Goal: Task Accomplishment & Management: Use online tool/utility

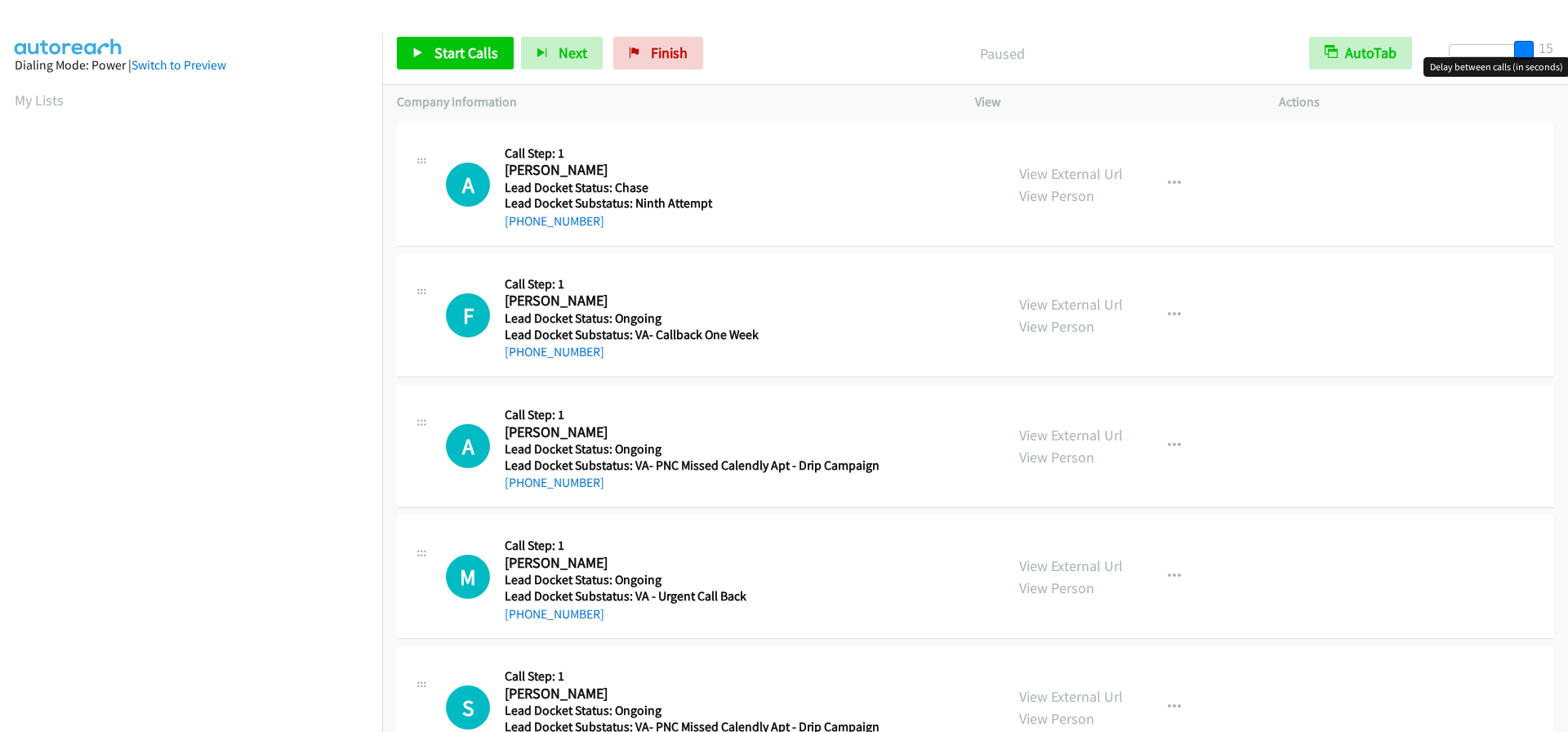
drag, startPoint x: 1475, startPoint y: 53, endPoint x: 1546, endPoint y: 53, distance: 71.0
click at [1546, 53] on div "Start Calls Pause Next Finish Paused AutoTab AutoTab 15" at bounding box center [974, 53] width 1186 height 63
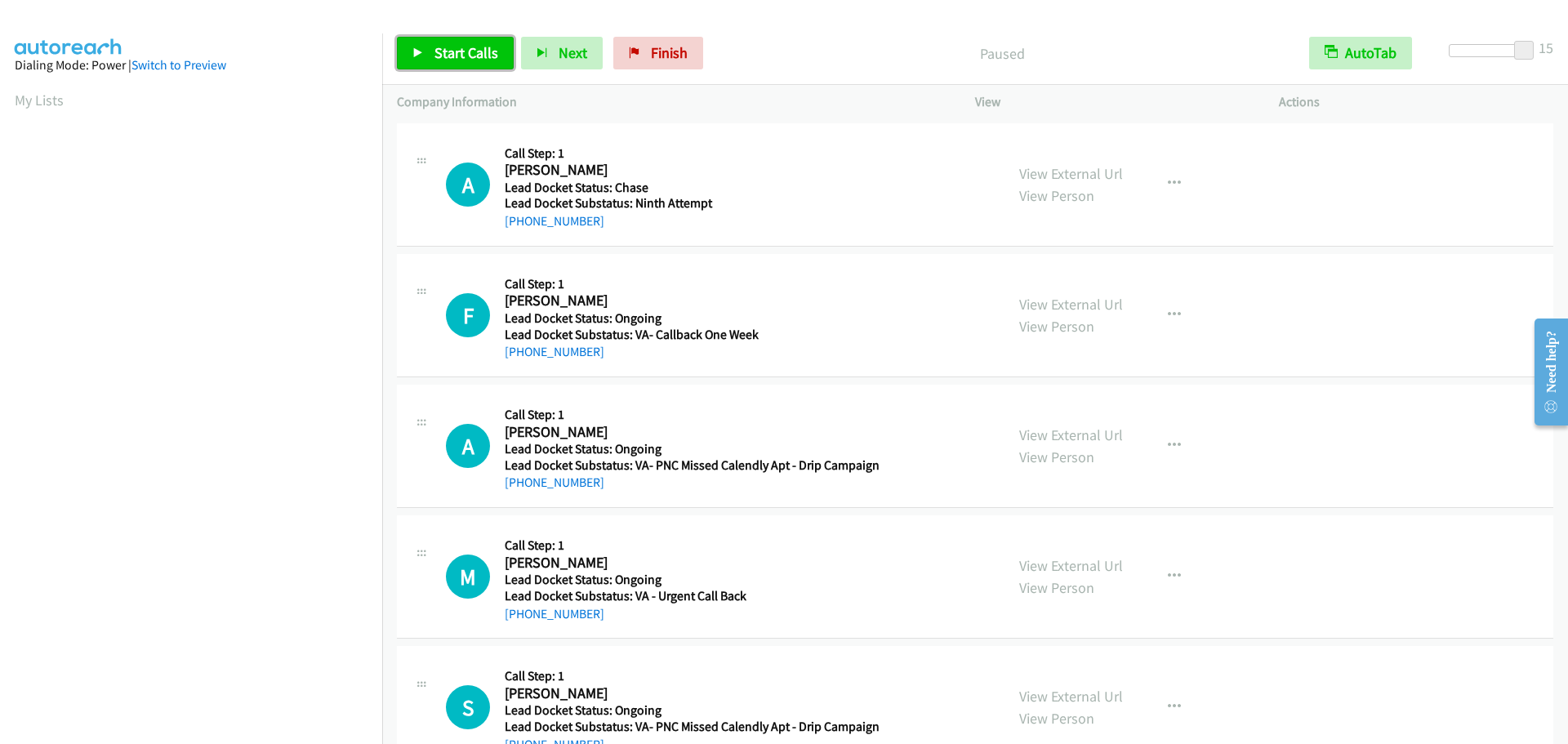
click at [445, 65] on link "Start Calls" at bounding box center [455, 53] width 117 height 33
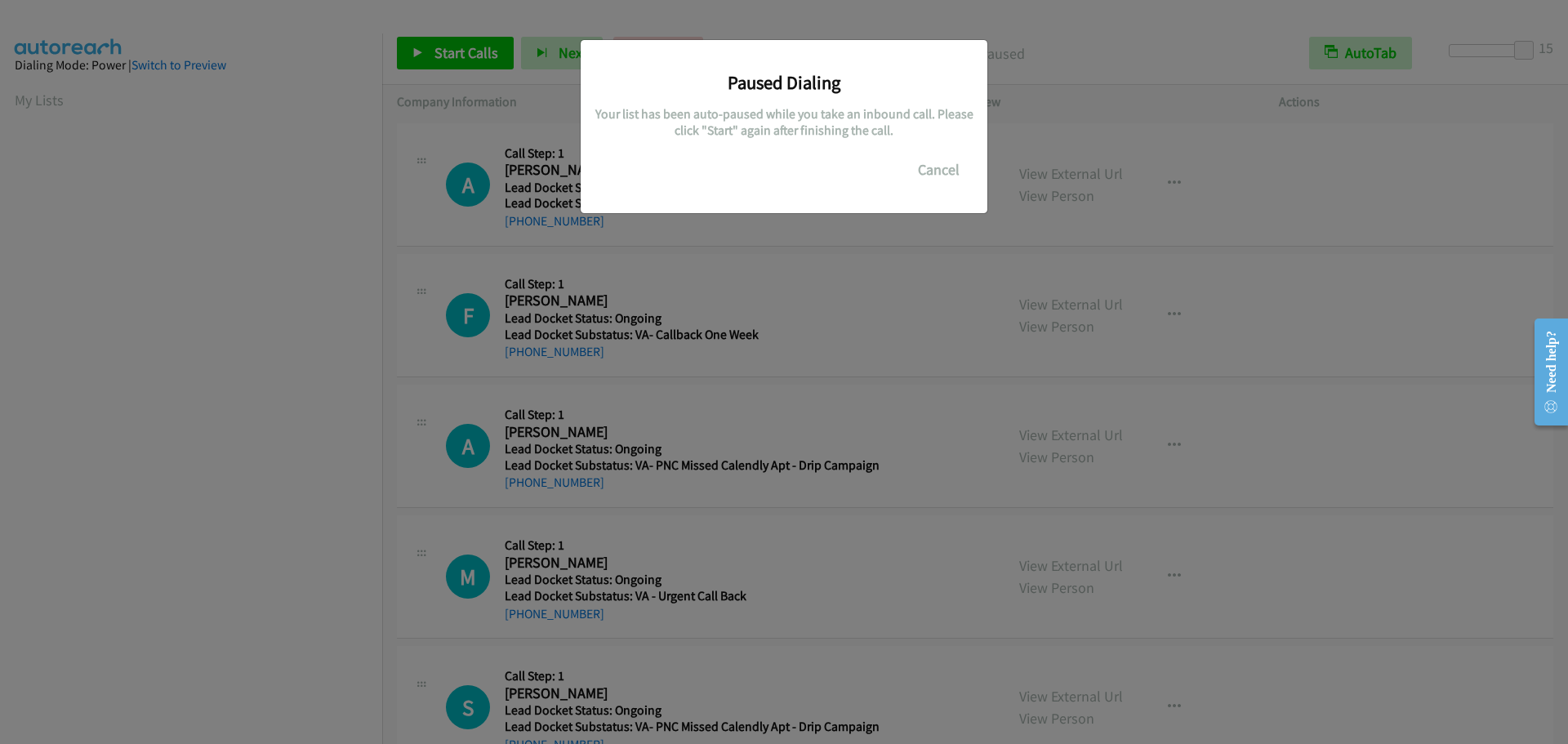
scroll to position [172, 0]
click at [937, 166] on button "Cancel" at bounding box center [939, 169] width 72 height 33
click at [942, 165] on button "Cancel" at bounding box center [939, 169] width 72 height 33
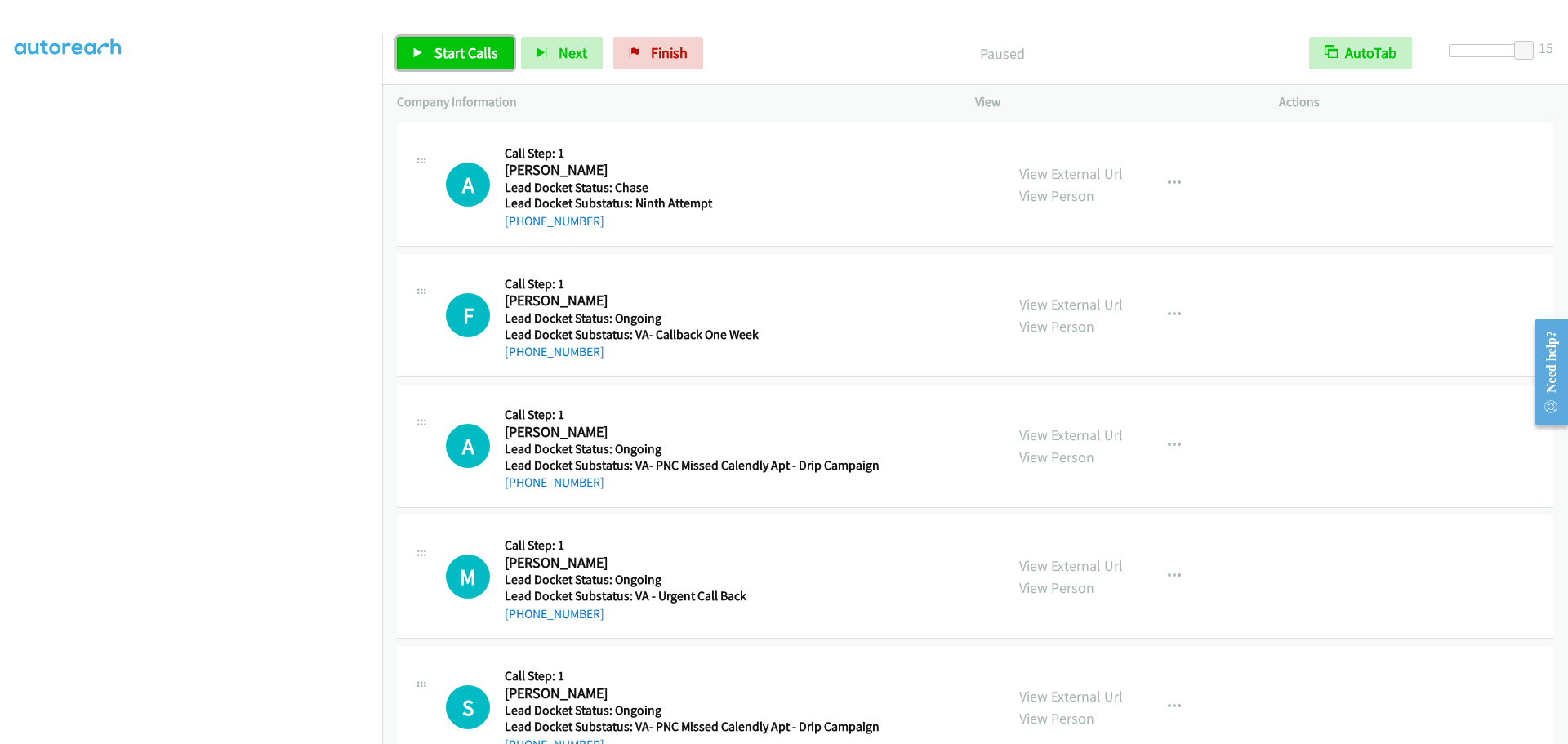
click at [443, 40] on link "Start Calls" at bounding box center [455, 53] width 117 height 33
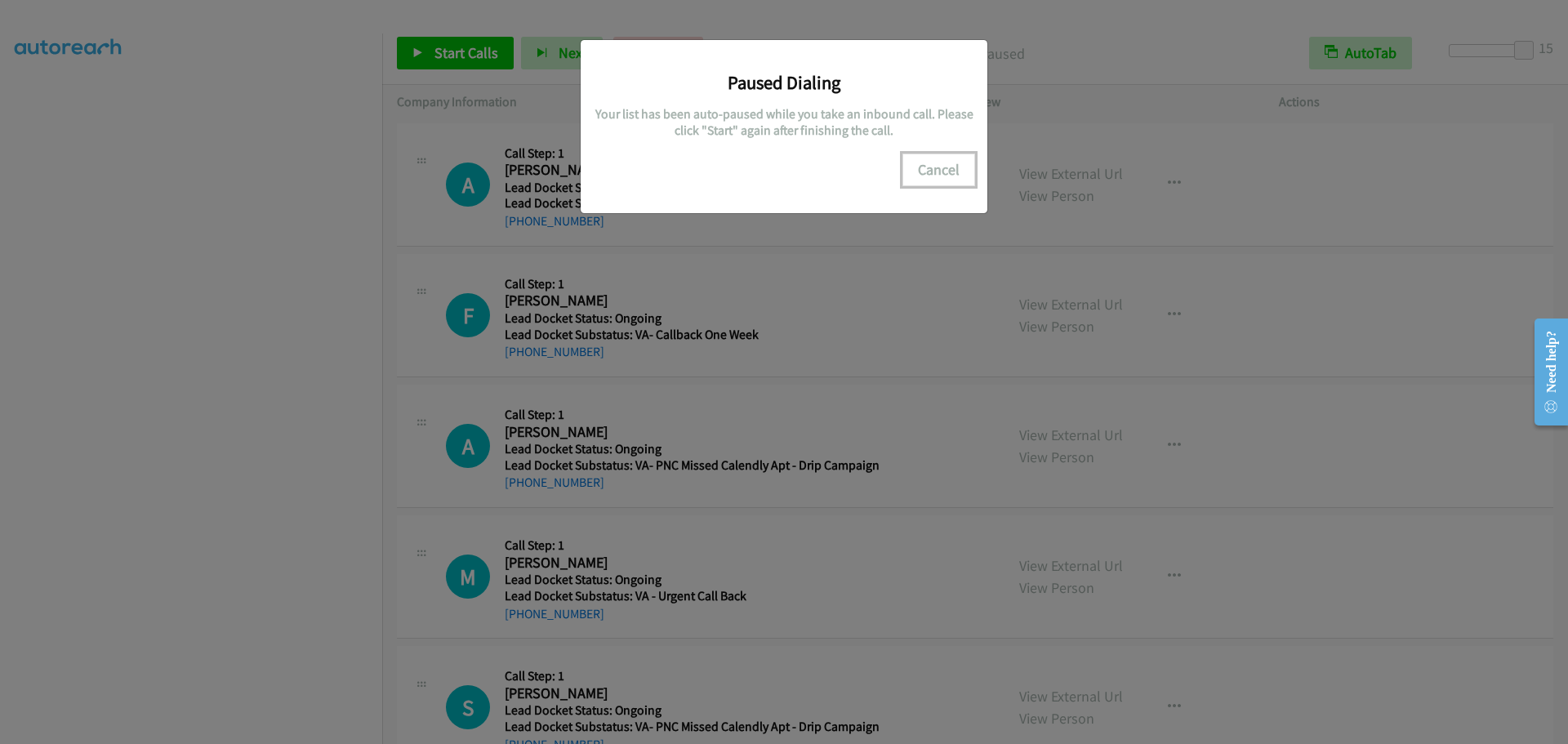
click at [929, 163] on button "Cancel" at bounding box center [939, 169] width 72 height 33
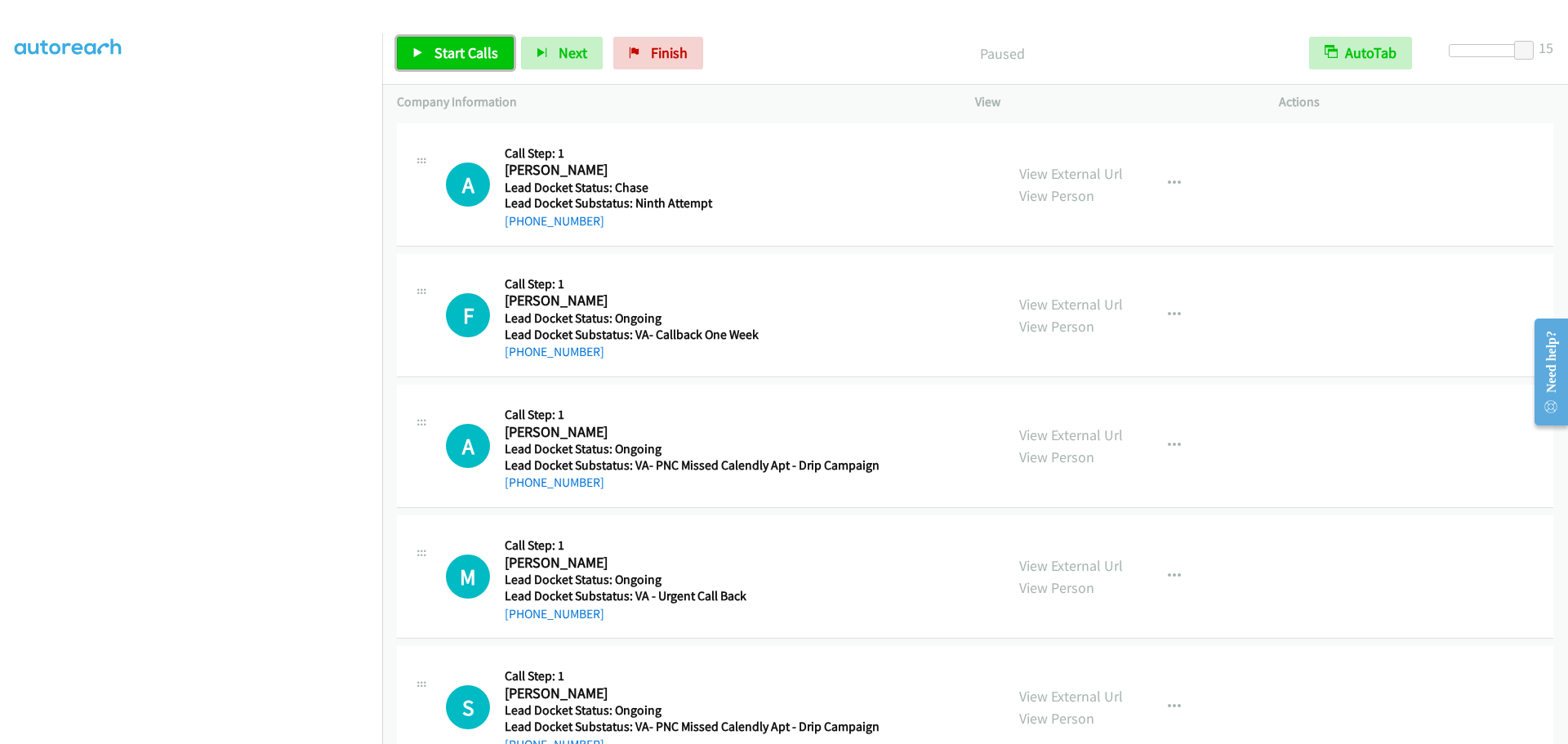
click at [467, 56] on span "Start Calls" at bounding box center [467, 53] width 64 height 19
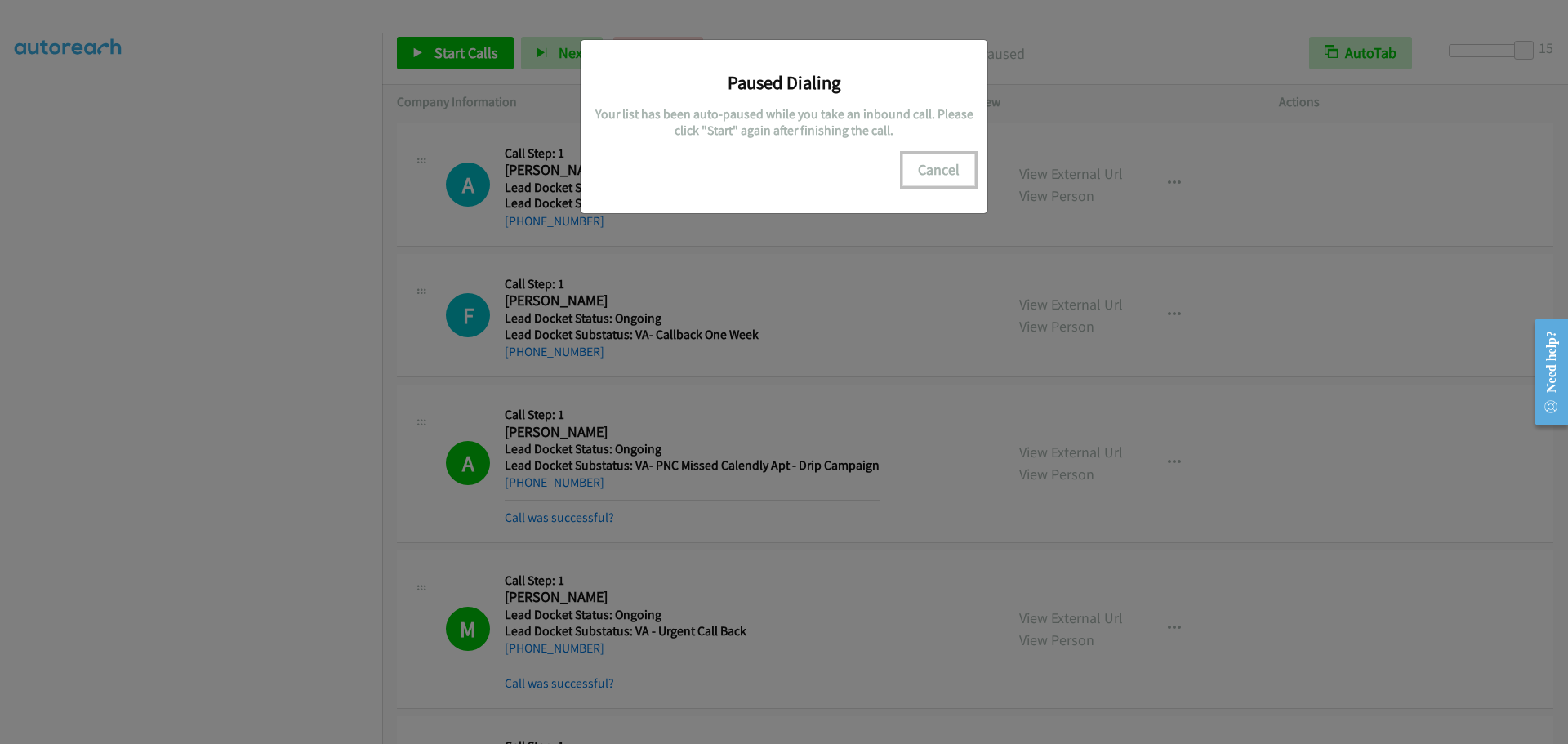
click at [942, 171] on button "Cancel" at bounding box center [939, 169] width 72 height 33
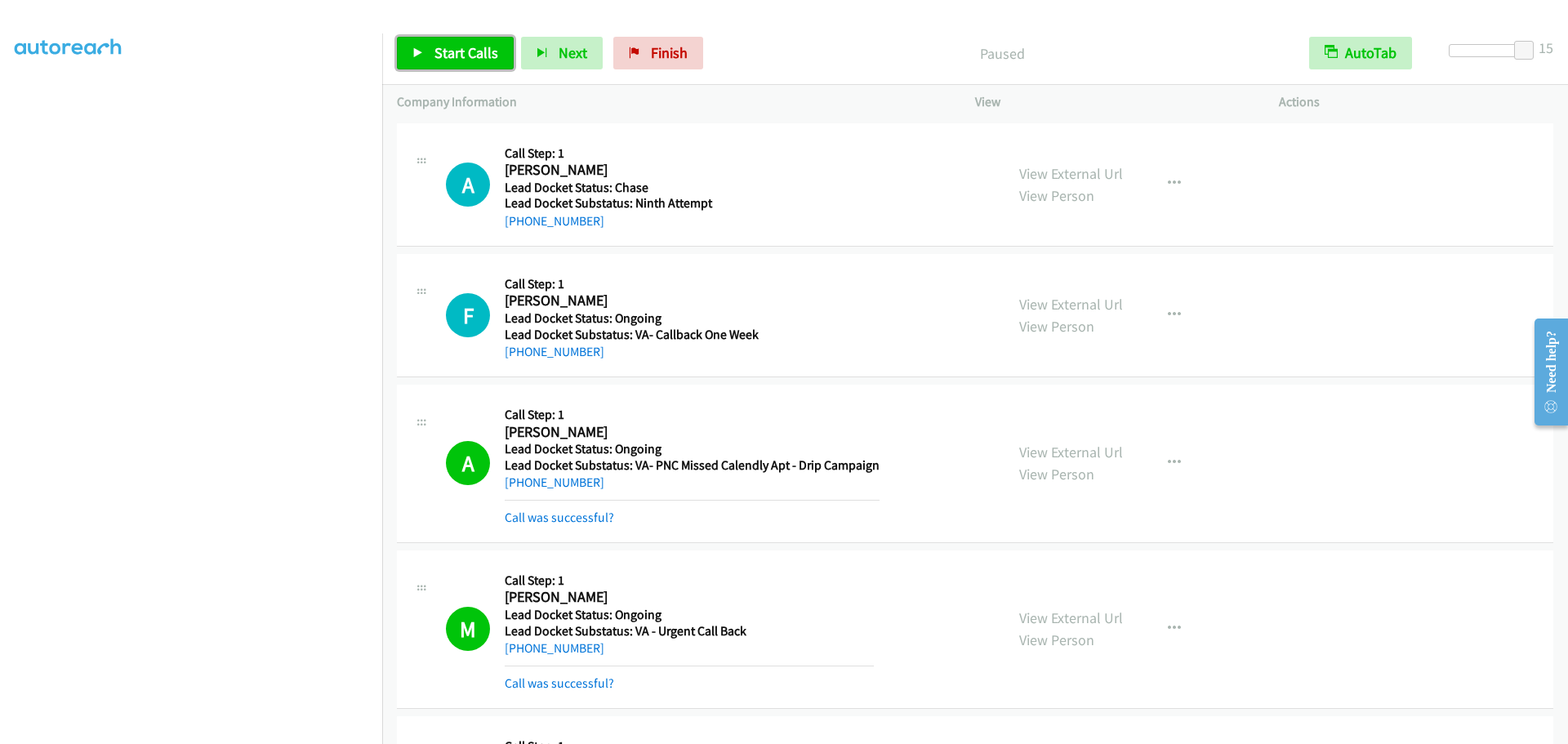
click at [451, 59] on span "Start Calls" at bounding box center [467, 53] width 64 height 19
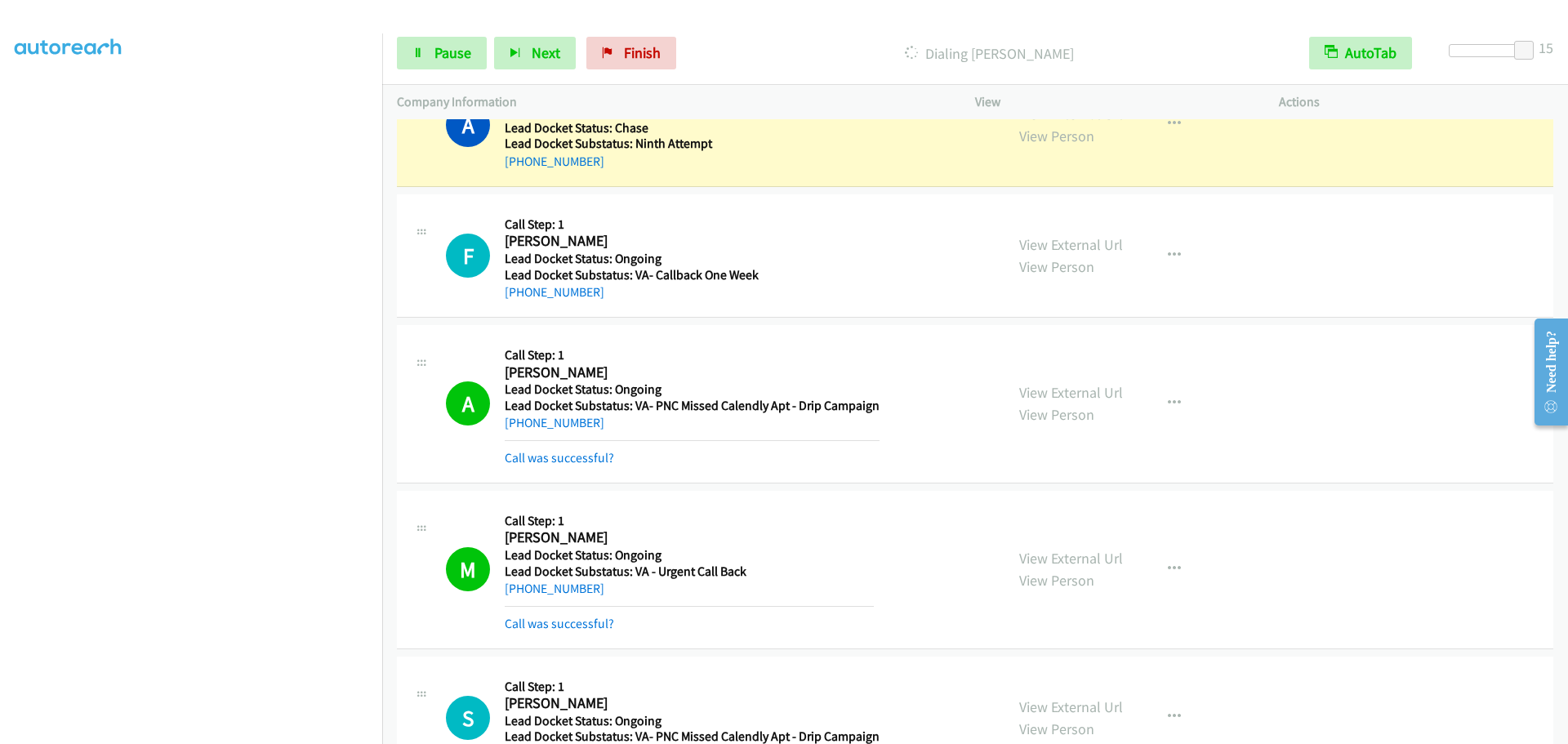
scroll to position [119, 0]
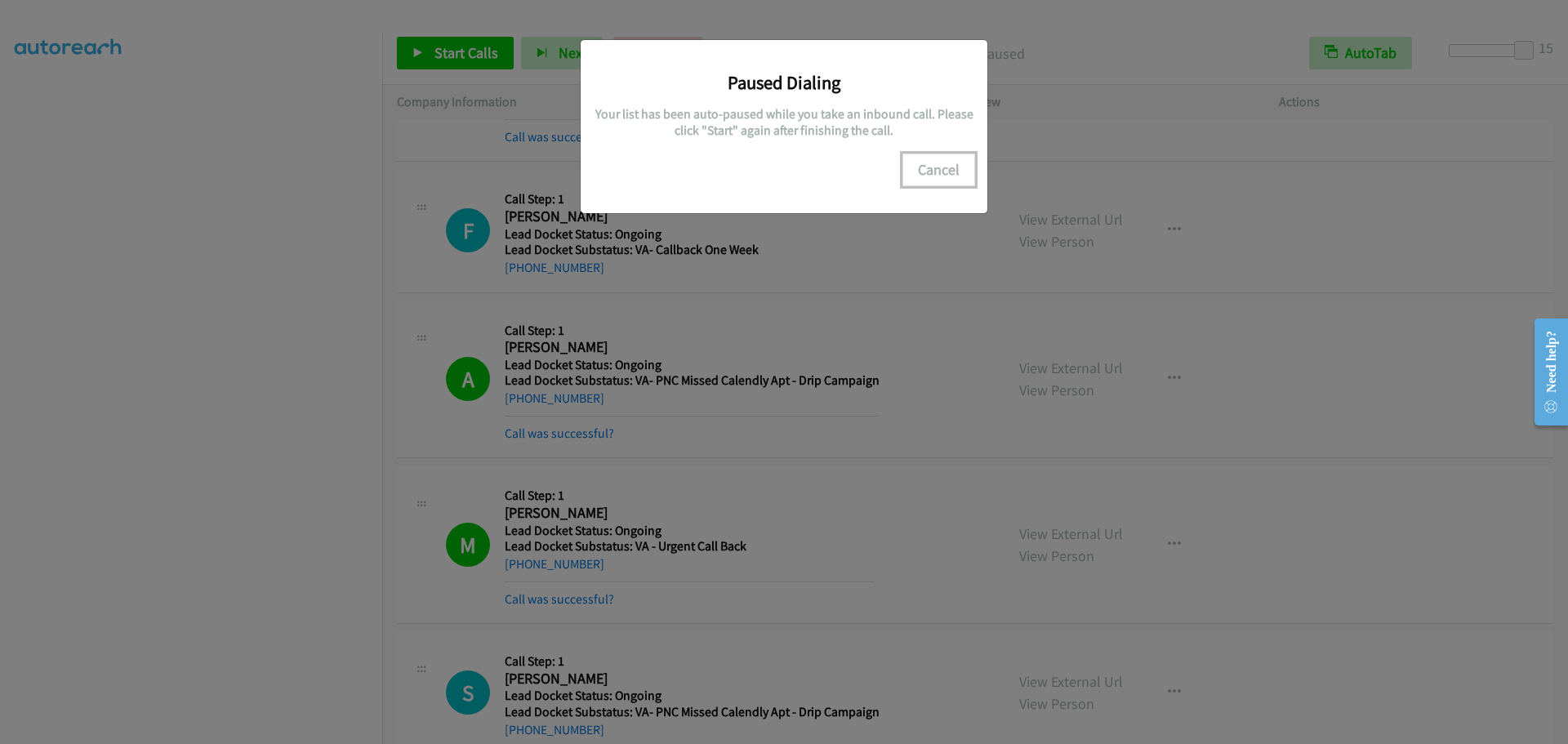
click at [947, 163] on button "Cancel" at bounding box center [939, 169] width 72 height 33
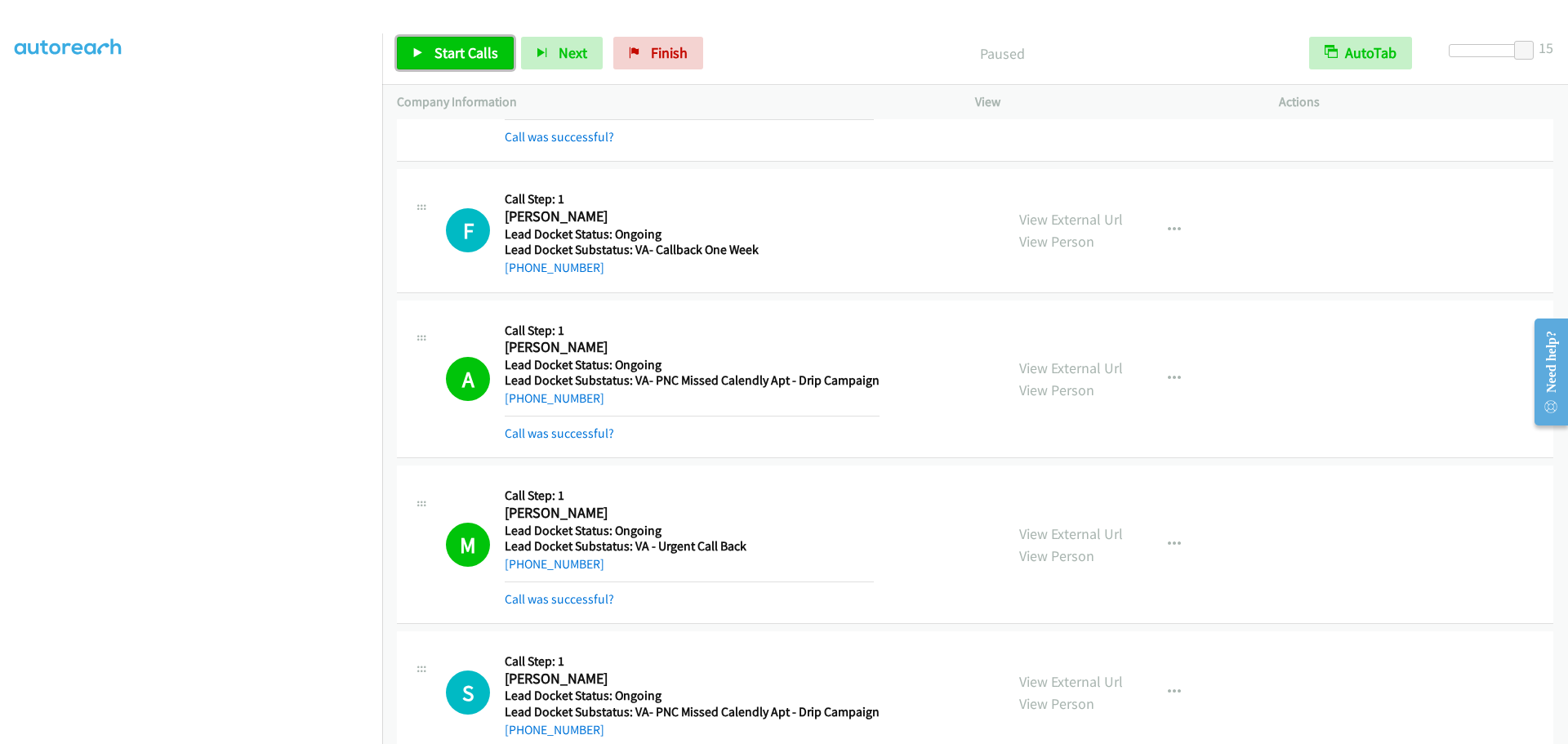
click at [446, 55] on span "Start Calls" at bounding box center [467, 53] width 64 height 19
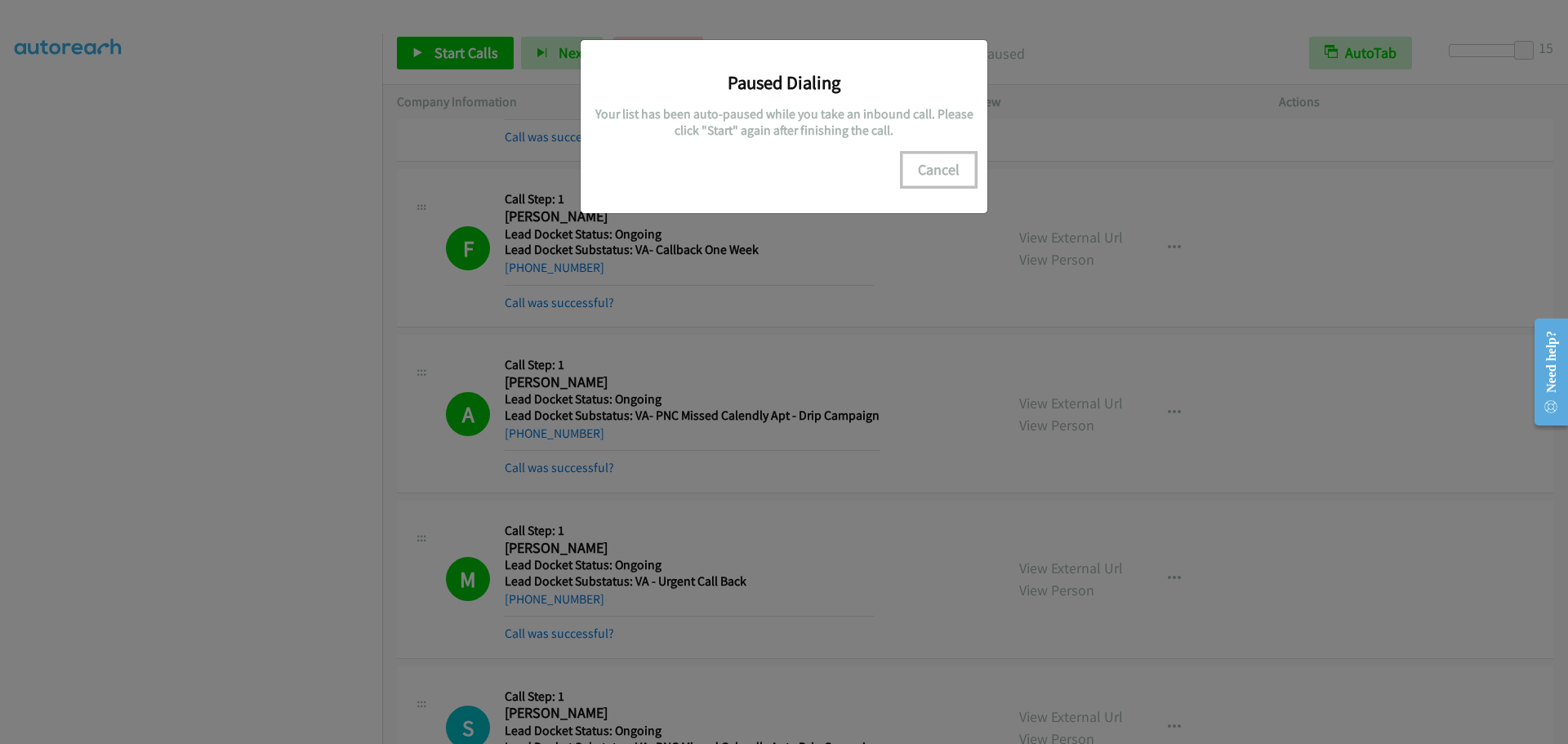
click at [942, 167] on button "Cancel" at bounding box center [939, 169] width 72 height 33
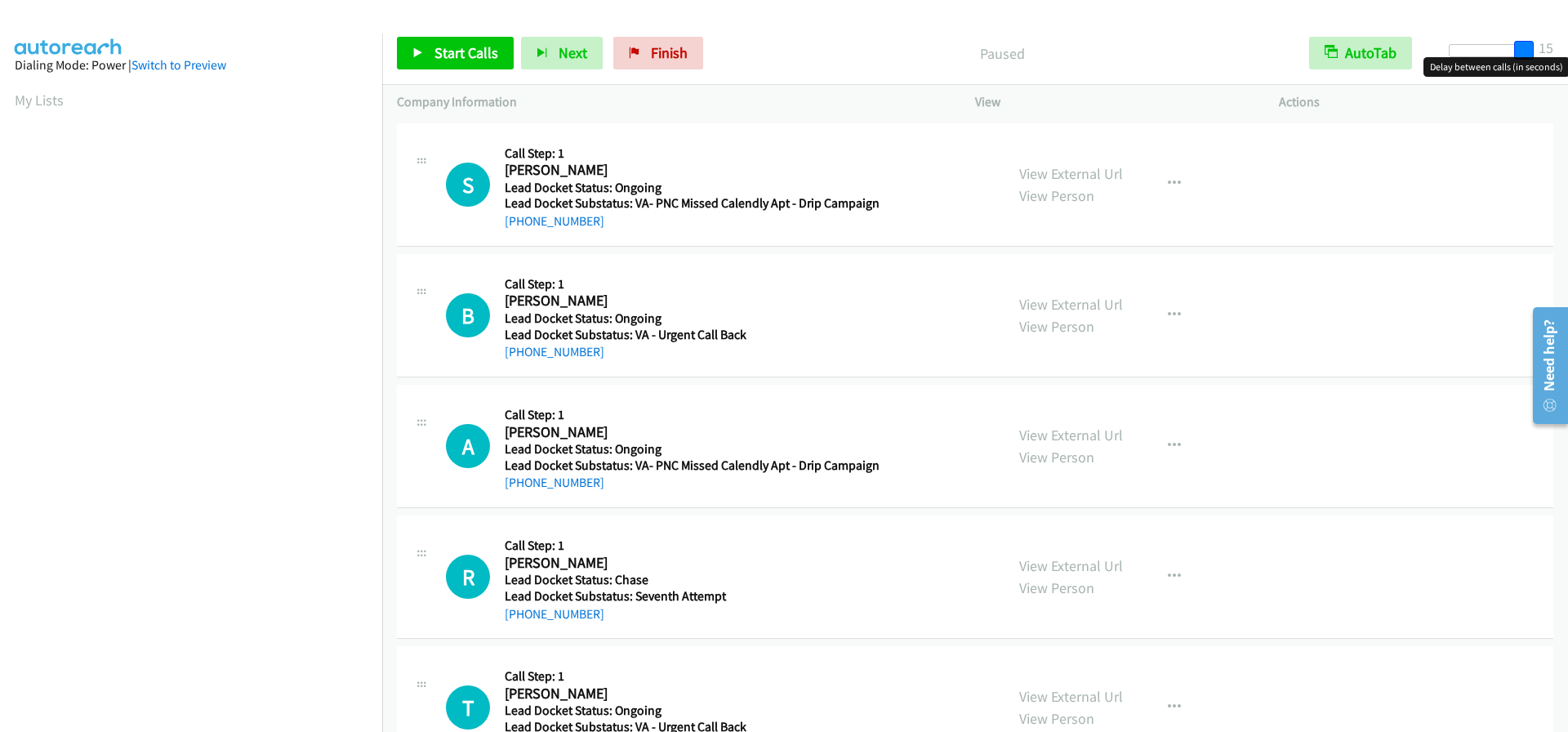
drag, startPoint x: 1462, startPoint y: 53, endPoint x: 1554, endPoint y: 51, distance: 92.0
click at [1554, 51] on div "Start Calls Pause Next Finish Paused AutoTab AutoTab 15" at bounding box center [974, 53] width 1186 height 63
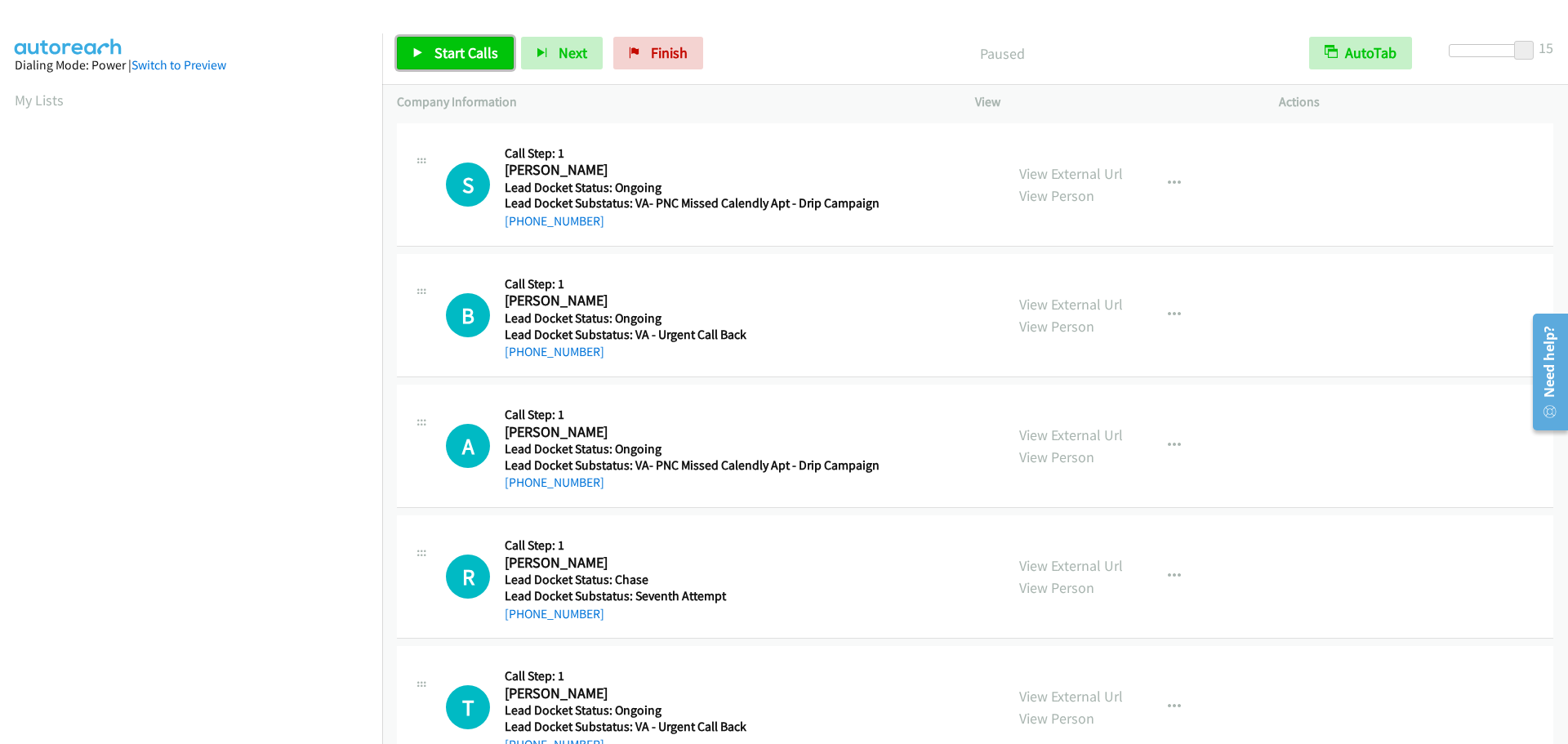
click at [480, 43] on span "Start Calls" at bounding box center [467, 53] width 64 height 19
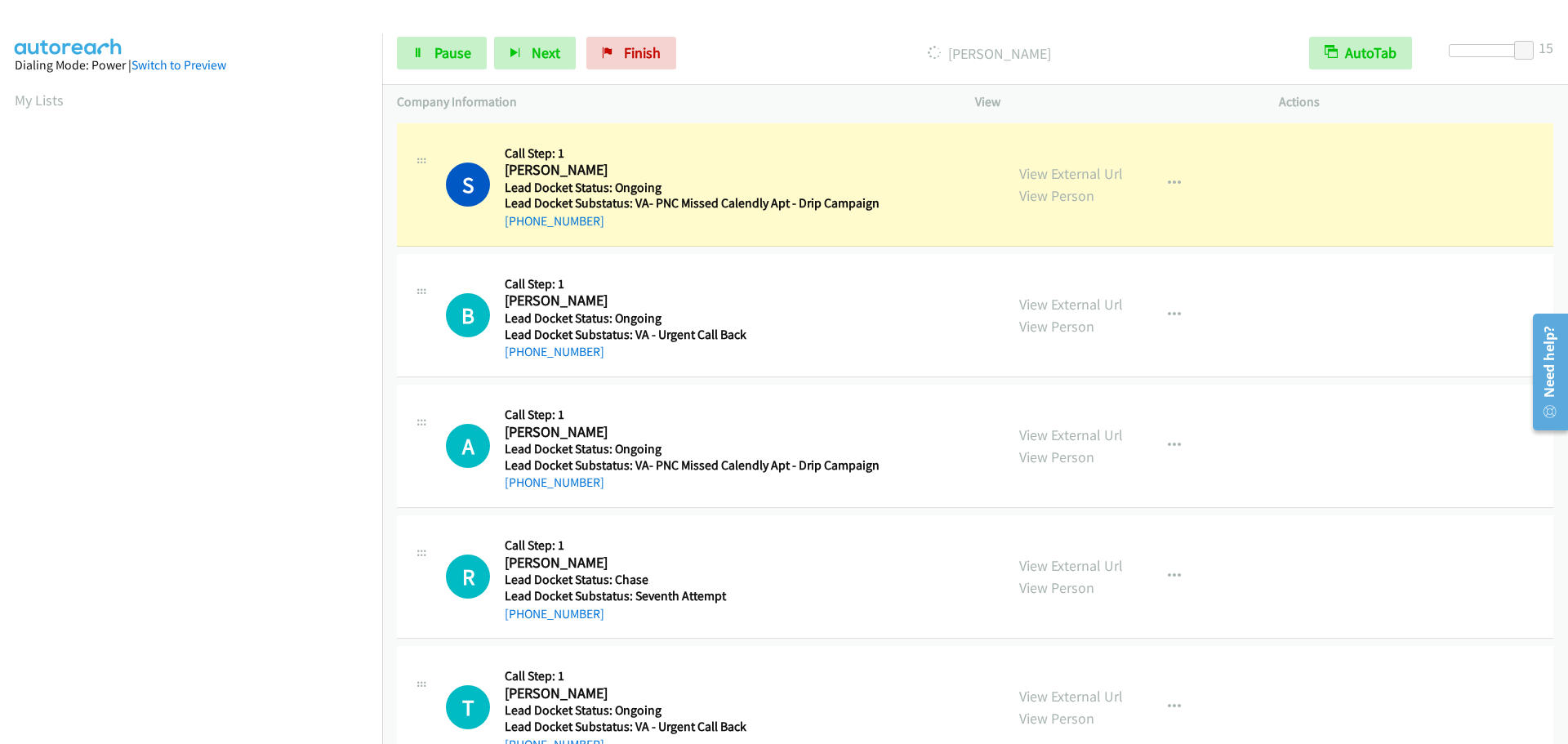
scroll to position [171, 0]
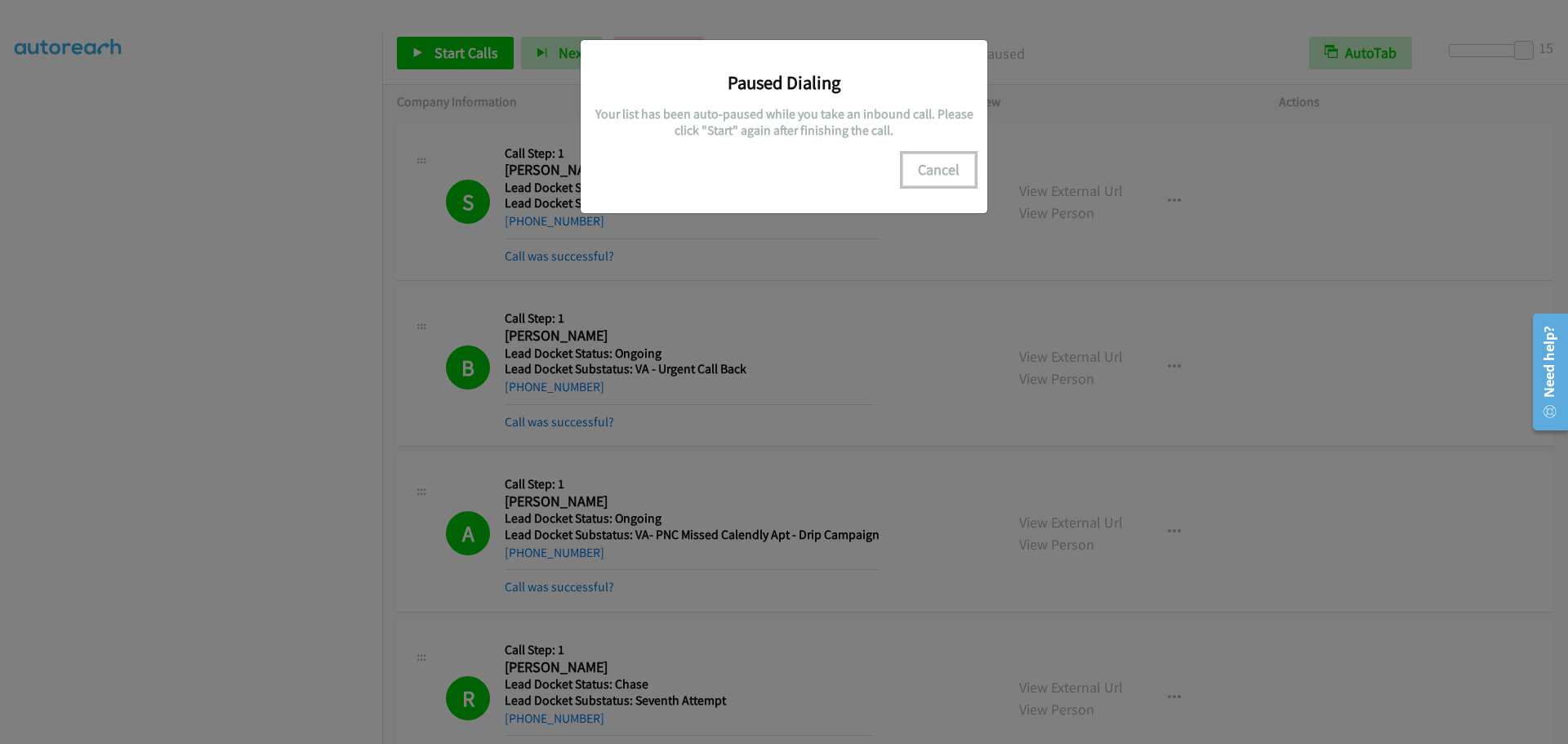
click at [935, 165] on button "Cancel" at bounding box center [939, 169] width 72 height 33
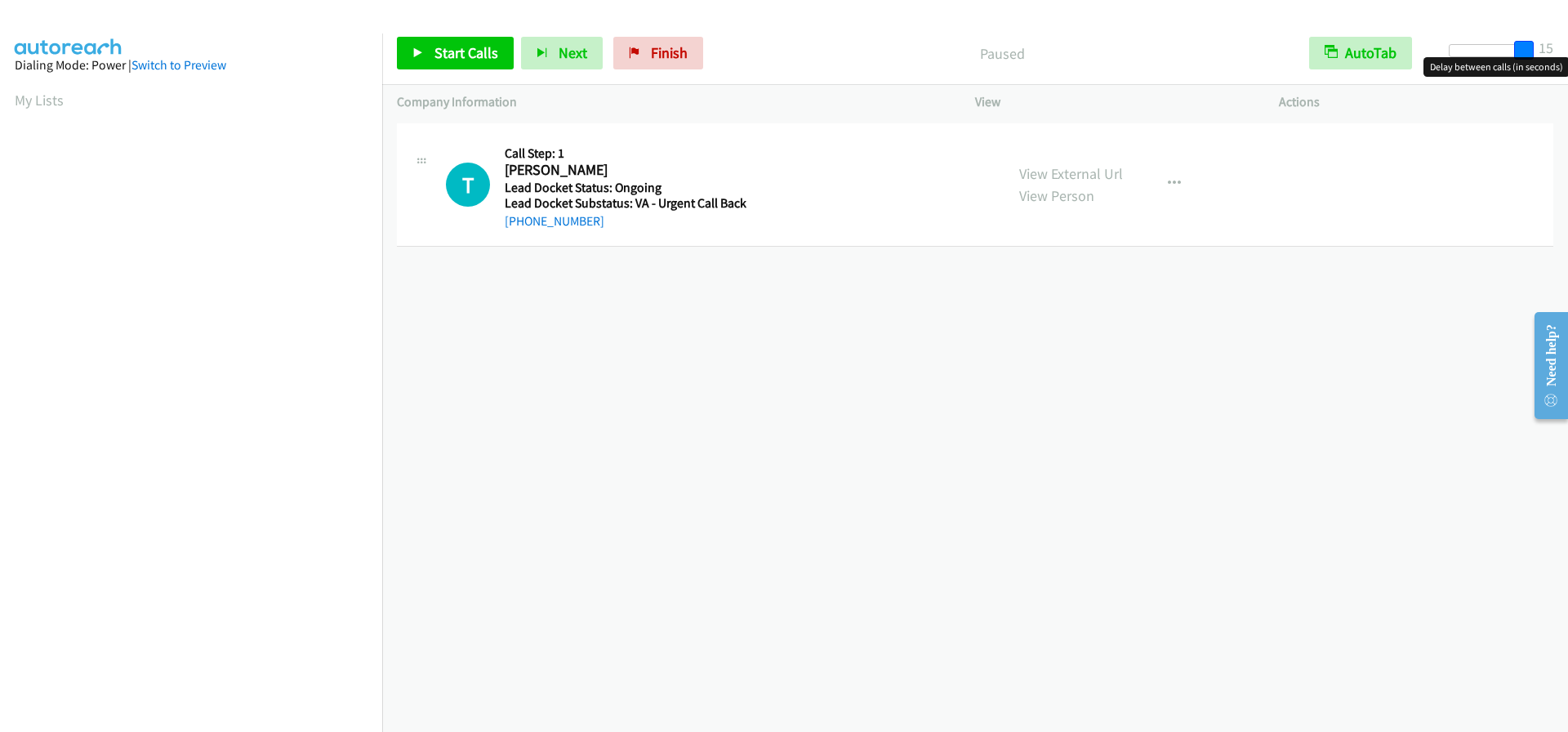
drag, startPoint x: 1456, startPoint y: 53, endPoint x: 1521, endPoint y: 41, distance: 66.1
click at [1567, 46] on div "Start Calls Pause Next Finish Paused AutoTab AutoTab 15" at bounding box center [974, 53] width 1186 height 63
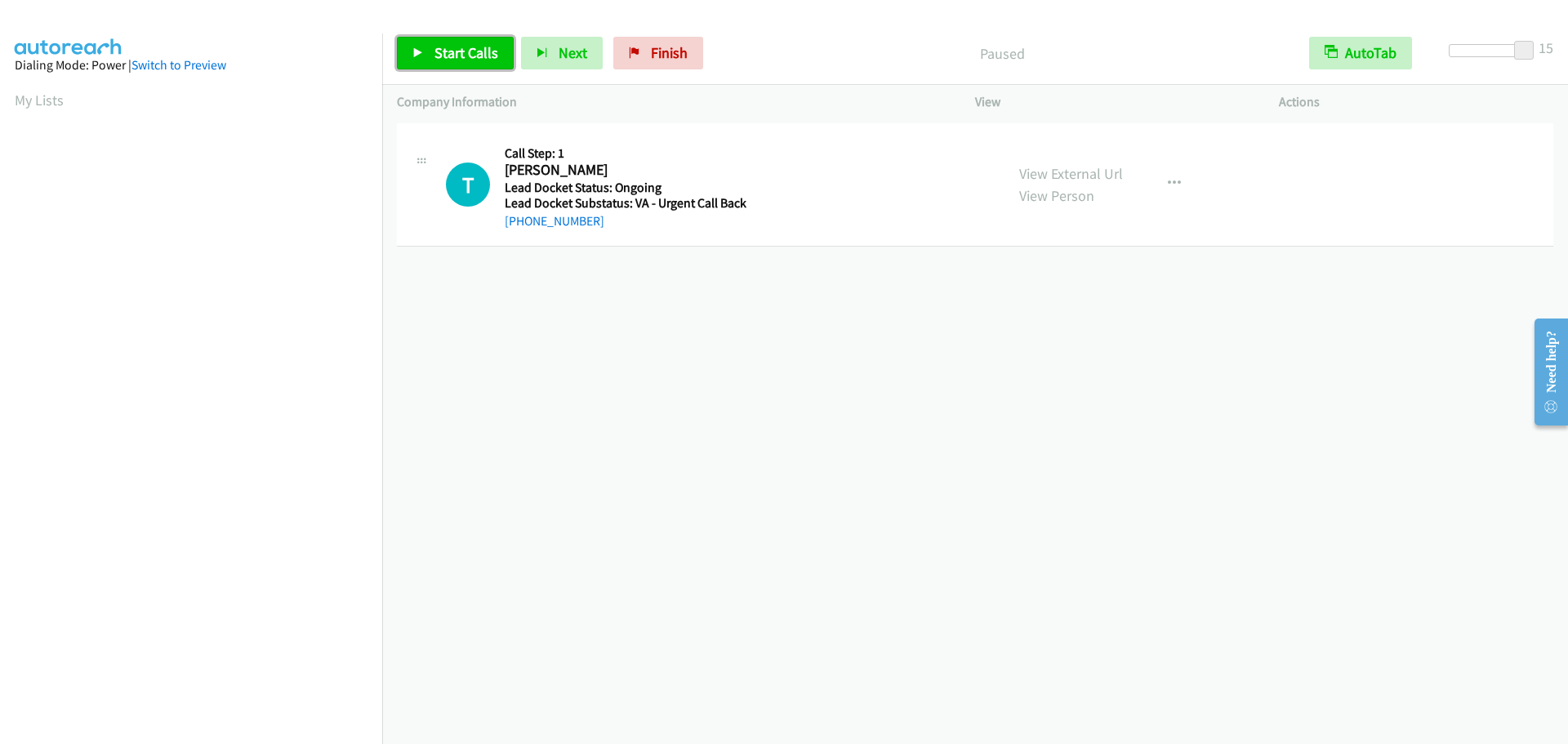
click at [448, 54] on span "Start Calls" at bounding box center [467, 53] width 64 height 19
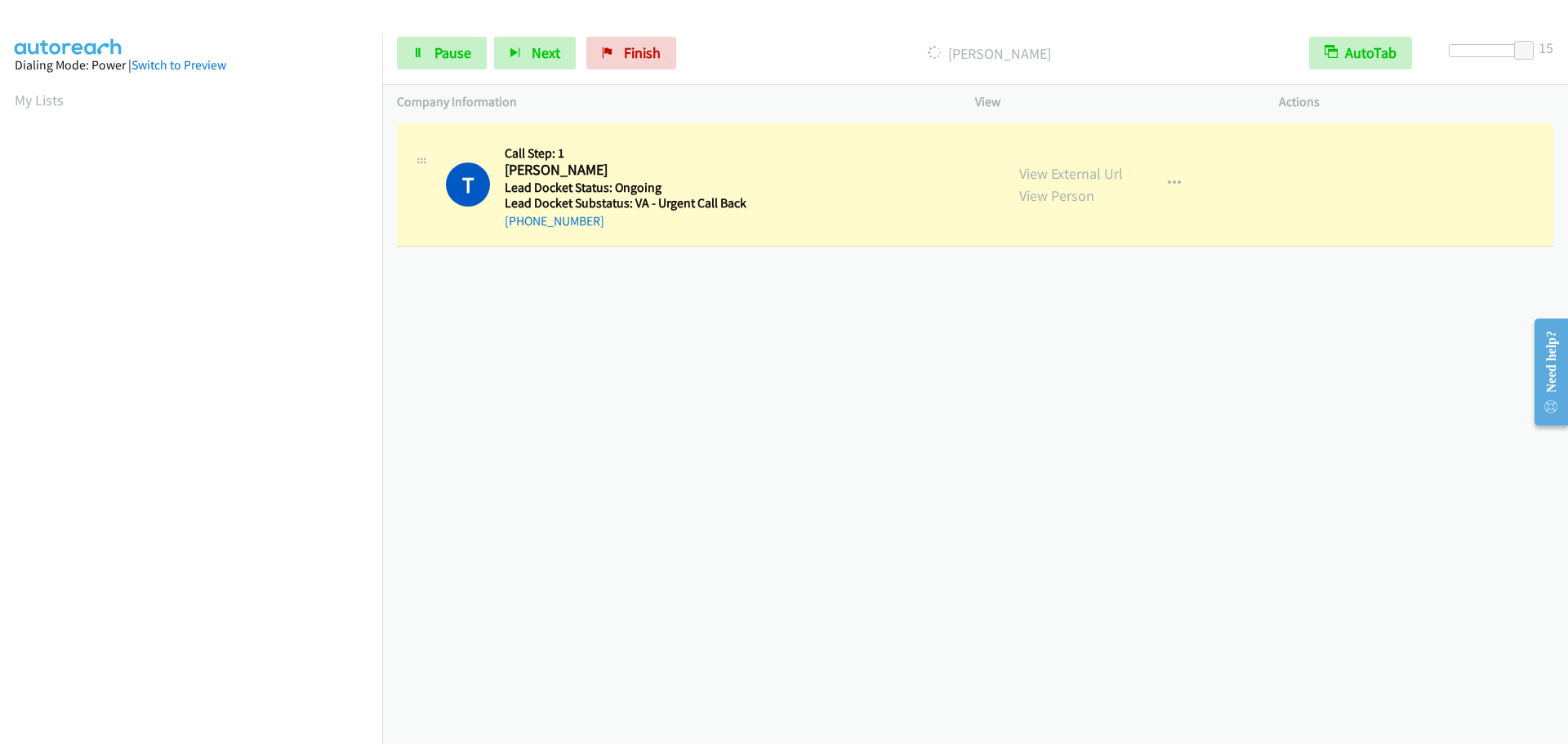
scroll to position [171, 0]
